Goal: Task Accomplishment & Management: Use online tool/utility

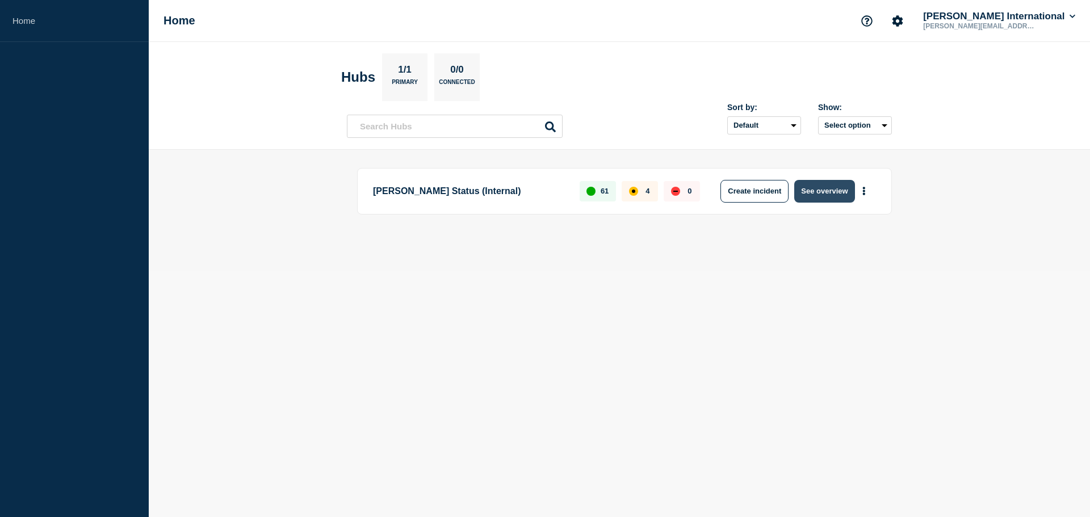
click at [837, 193] on button "See overview" at bounding box center [824, 191] width 60 height 23
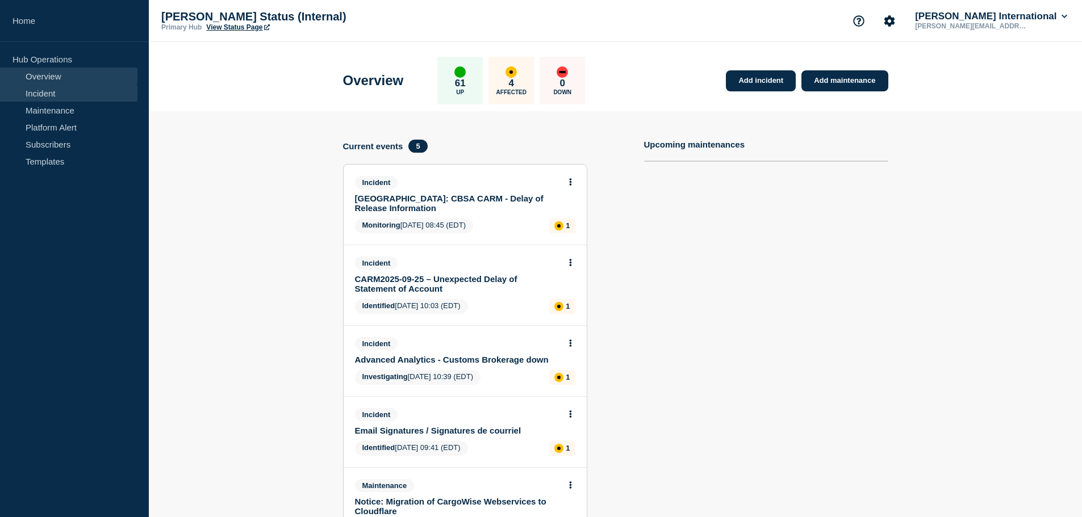
click at [76, 98] on link "Incident" at bounding box center [68, 93] width 137 height 17
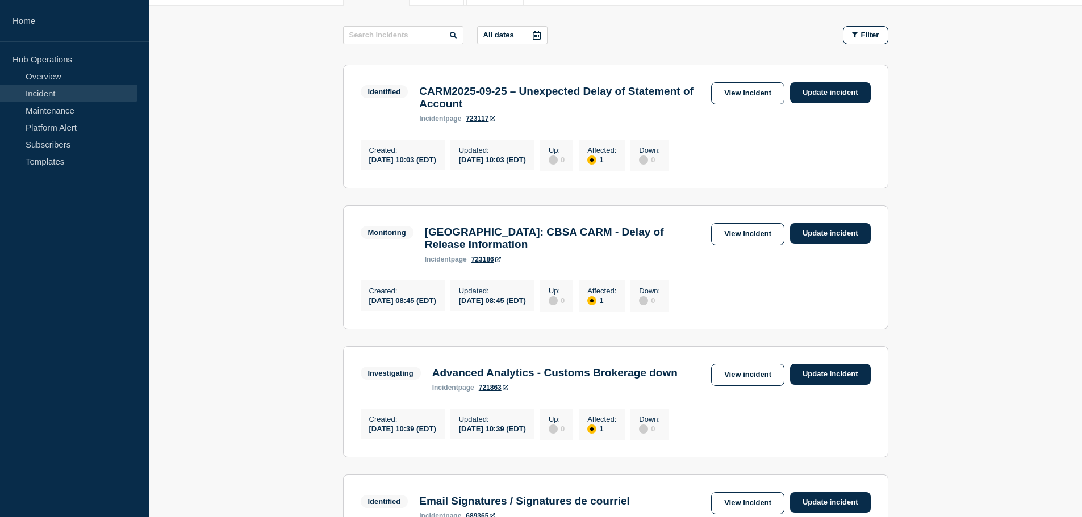
scroll to position [227, 0]
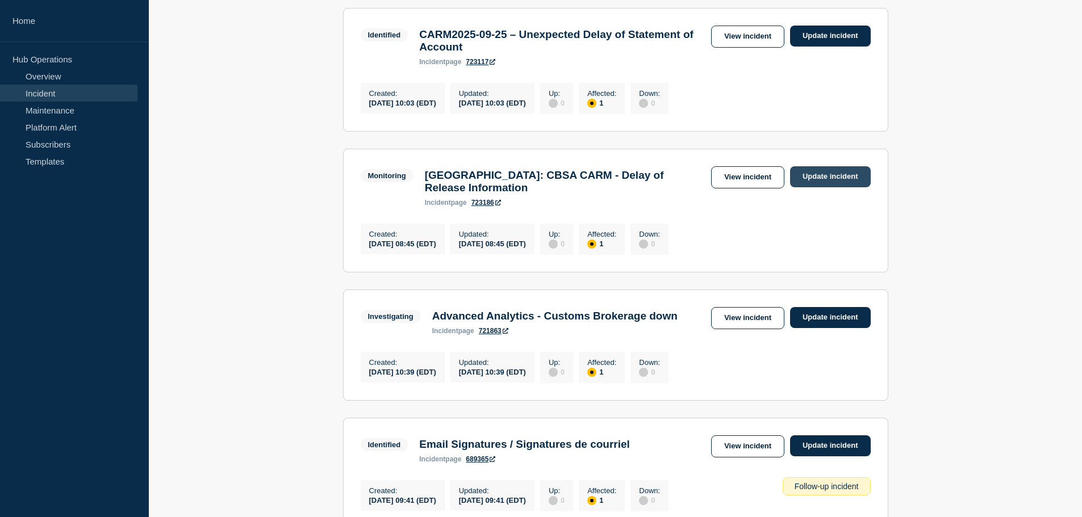
click at [837, 182] on link "Update incident" at bounding box center [830, 176] width 81 height 21
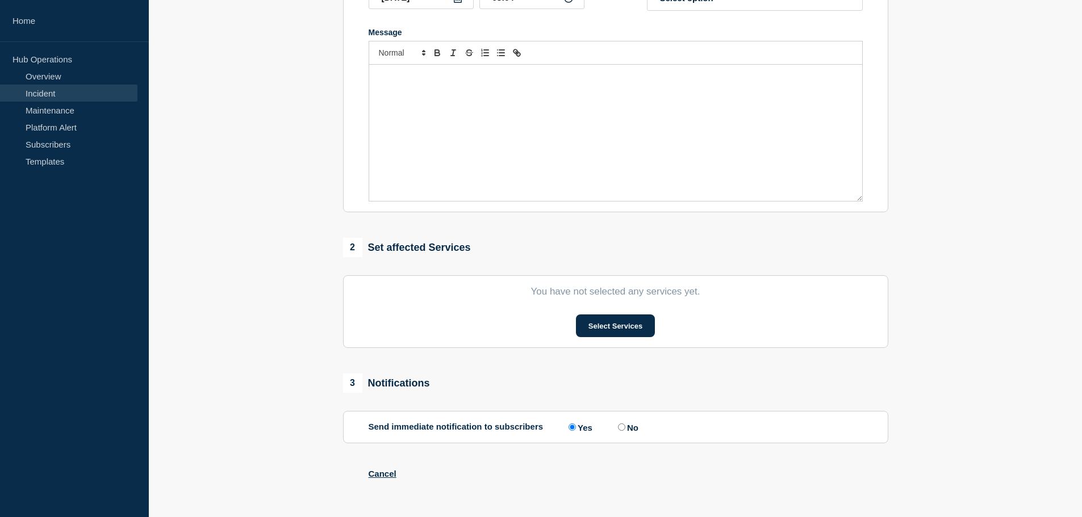
type input "Canada: CBSA CARM - Delay of Release Information"
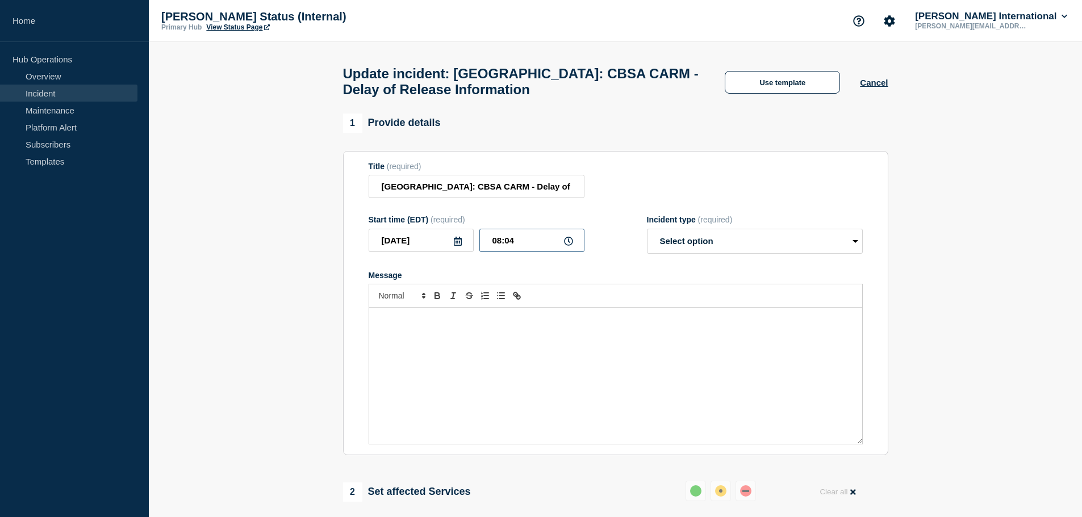
drag, startPoint x: 513, startPoint y: 239, endPoint x: 524, endPoint y: 240, distance: 10.3
click at [513, 239] on input "08:04" at bounding box center [531, 240] width 105 height 23
drag, startPoint x: 508, startPoint y: 245, endPoint x: 361, endPoint y: 227, distance: 148.3
click at [361, 230] on section "Title (required) Canada: CBSA CARM - Delay of Release Information Start time (E…" at bounding box center [615, 303] width 545 height 305
type input "07:40"
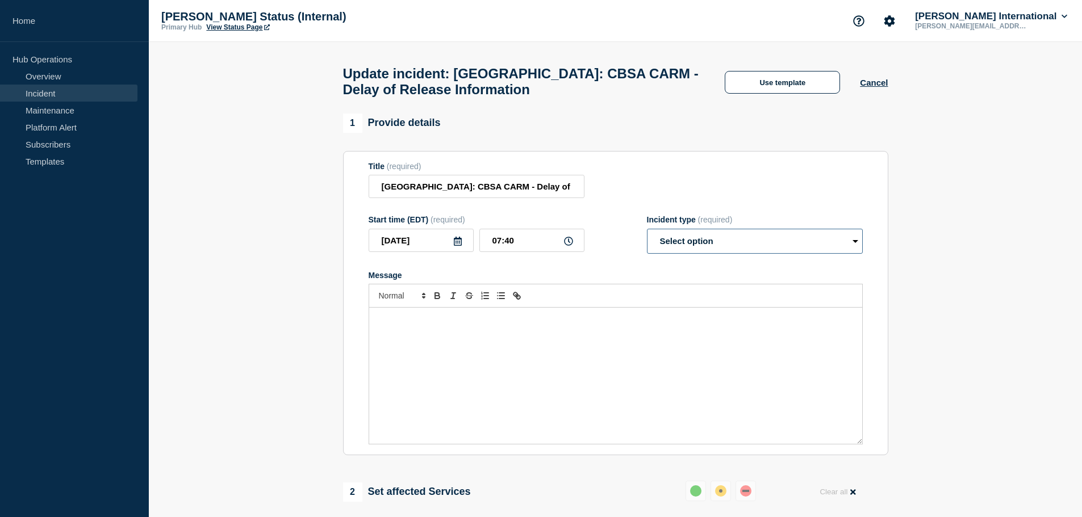
drag, startPoint x: 685, startPoint y: 248, endPoint x: 688, endPoint y: 254, distance: 6.6
click at [685, 248] on select "Select option Investigating Identified Monitoring Resolved" at bounding box center [755, 241] width 216 height 25
select select "resolved"
click at [647, 234] on select "Select option Investigating Identified Monitoring Resolved" at bounding box center [755, 241] width 216 height 25
click at [582, 374] on div "Message" at bounding box center [615, 376] width 493 height 136
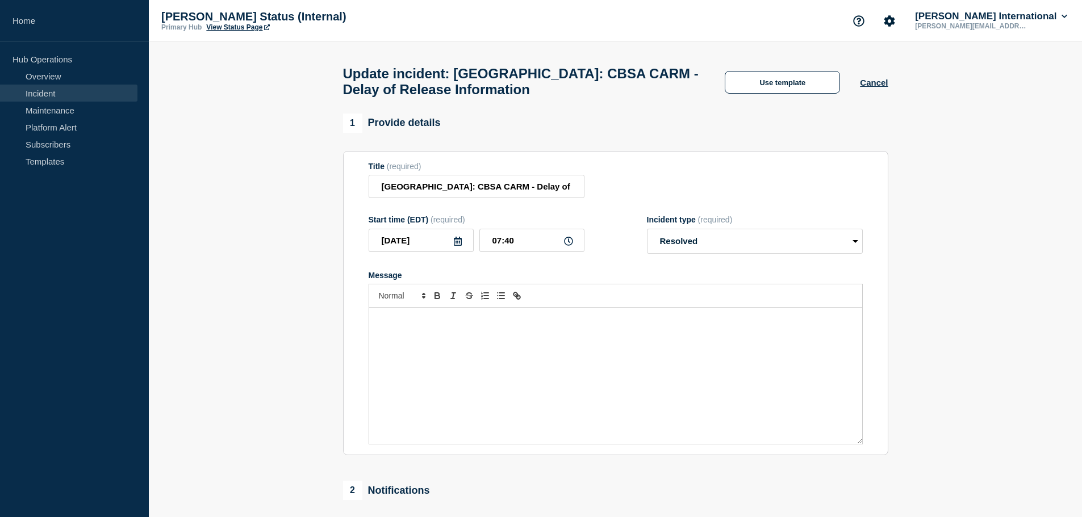
paste div "Message"
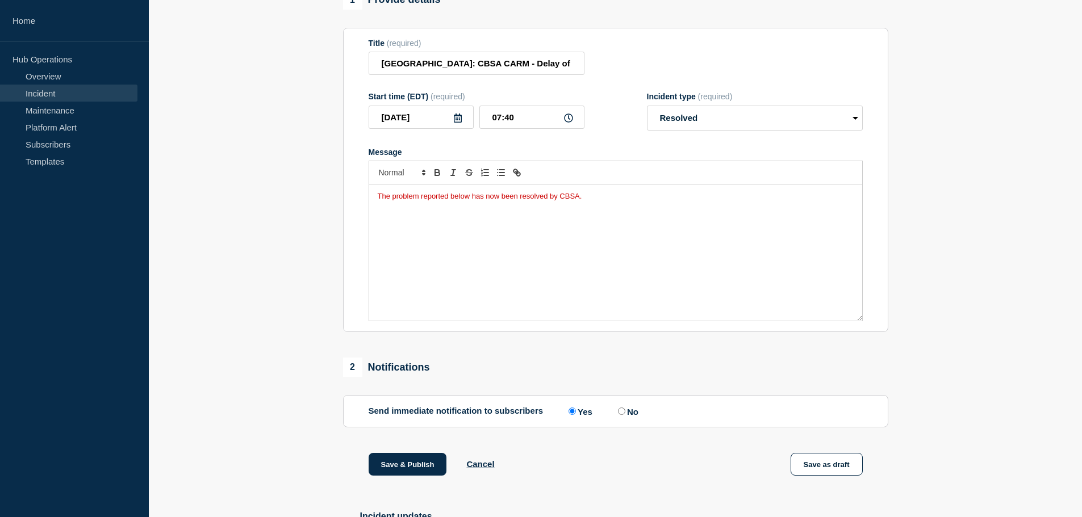
scroll to position [228, 0]
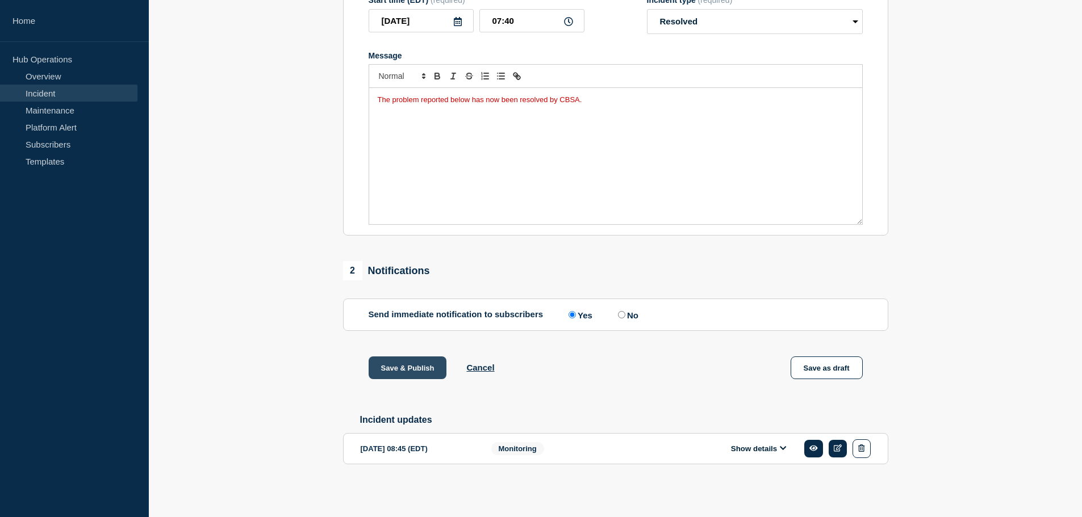
click at [400, 357] on button "Save & Publish" at bounding box center [408, 368] width 78 height 23
